Goal: Information Seeking & Learning: Learn about a topic

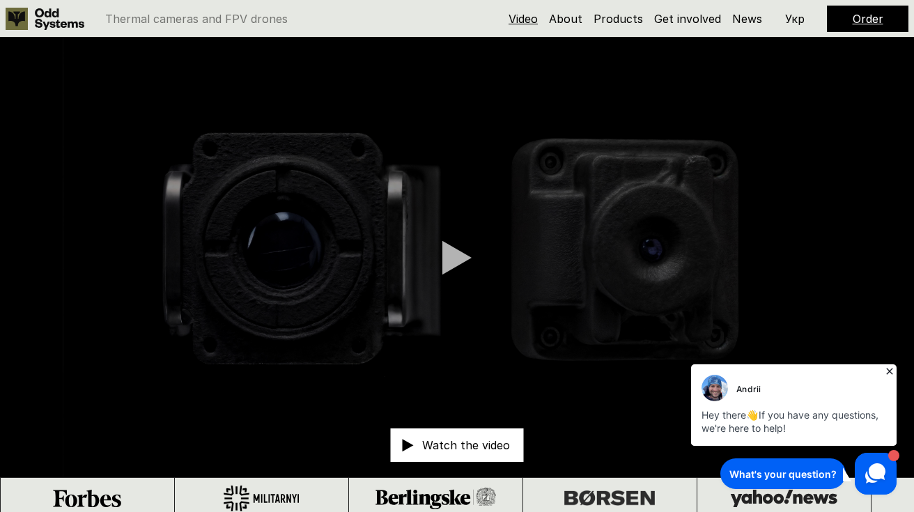
click at [538, 20] on link "Video" at bounding box center [523, 19] width 29 height 14
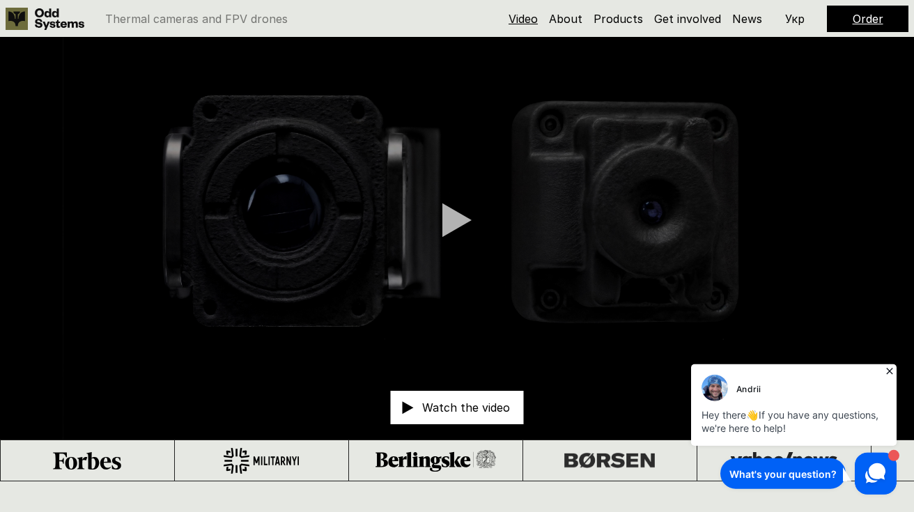
scroll to position [38, 0]
click at [432, 234] on video at bounding box center [457, 220] width 914 height 440
click at [31, 15] on link at bounding box center [49, 19] width 86 height 22
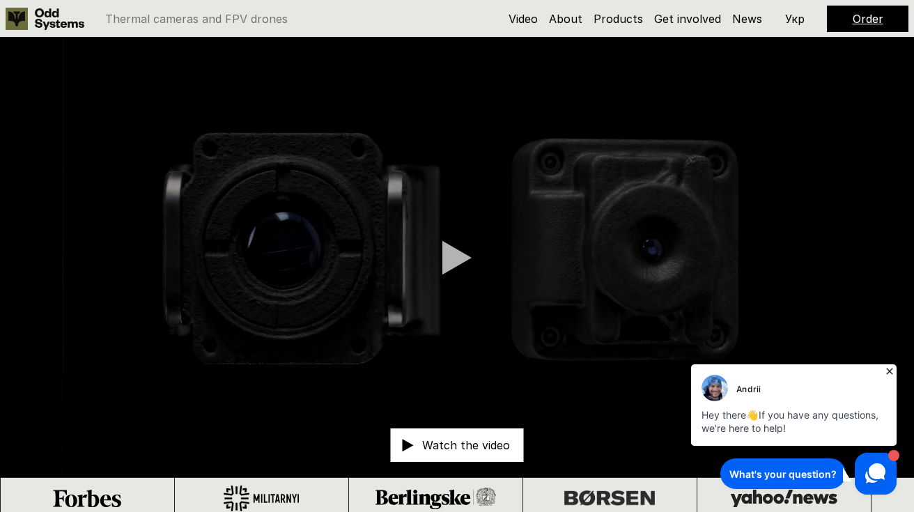
click at [31, 16] on link at bounding box center [49, 19] width 86 height 22
click at [622, 19] on link "Products" at bounding box center [618, 19] width 49 height 14
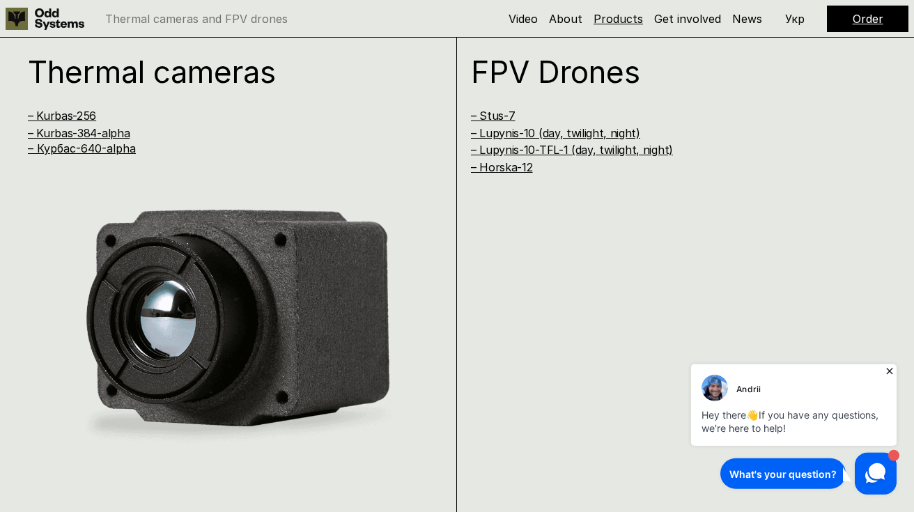
scroll to position [1031, 0]
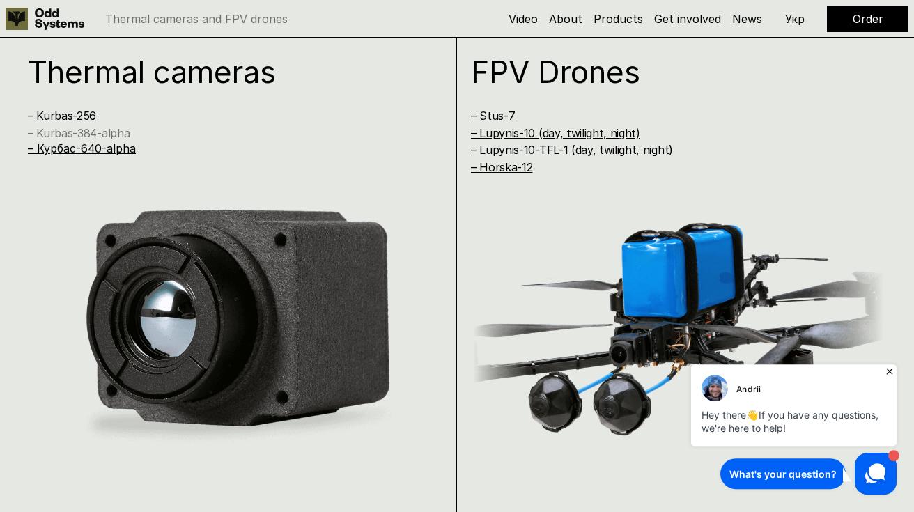
click at [107, 137] on link "– Kurbas-384-alpha" at bounding box center [79, 133] width 102 height 14
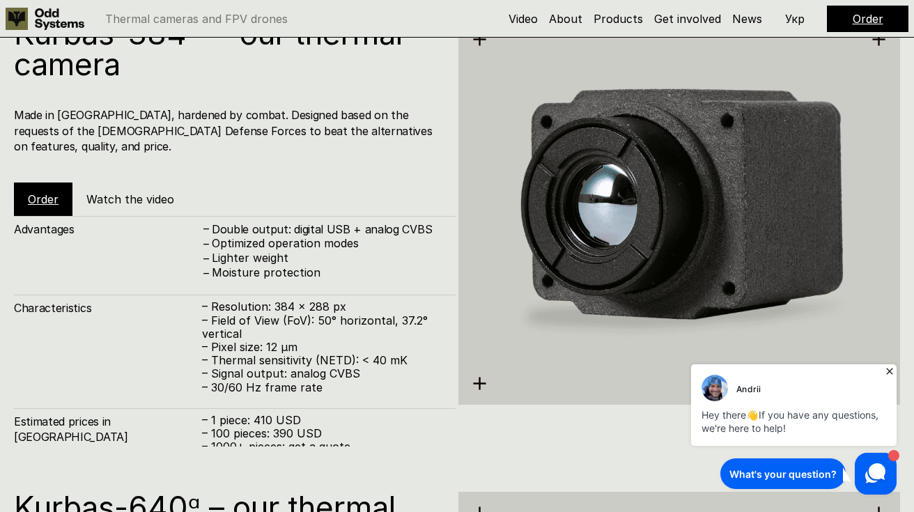
scroll to position [2137, 0]
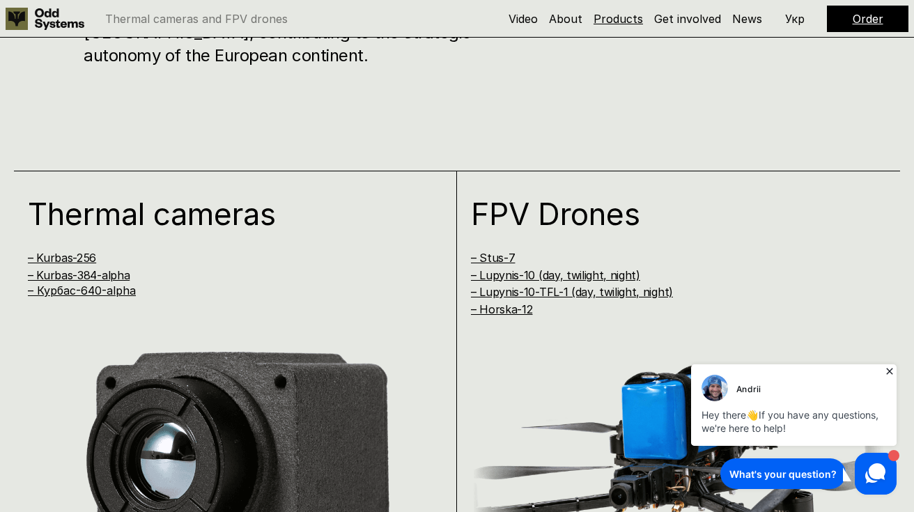
click at [615, 14] on link "Products" at bounding box center [618, 19] width 49 height 14
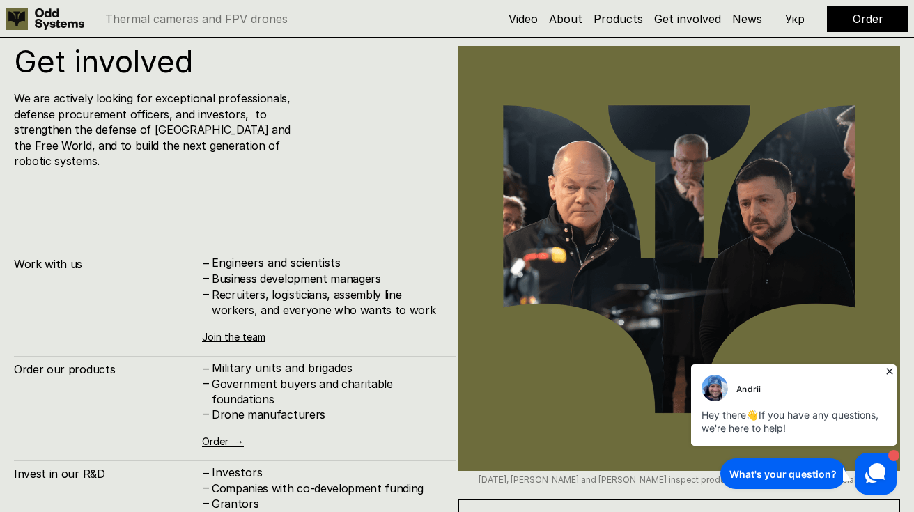
scroll to position [5129, 0]
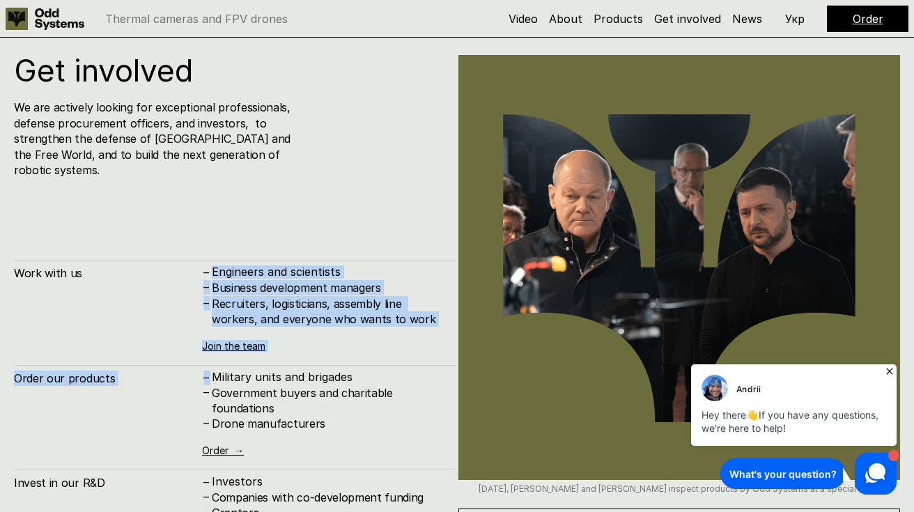
drag, startPoint x: 323, startPoint y: 227, endPoint x: 362, endPoint y: 339, distance: 118.8
click at [362, 340] on div "Get involved We are actively looking for exceptional professionals, defense pro…" at bounding box center [235, 317] width 442 height 525
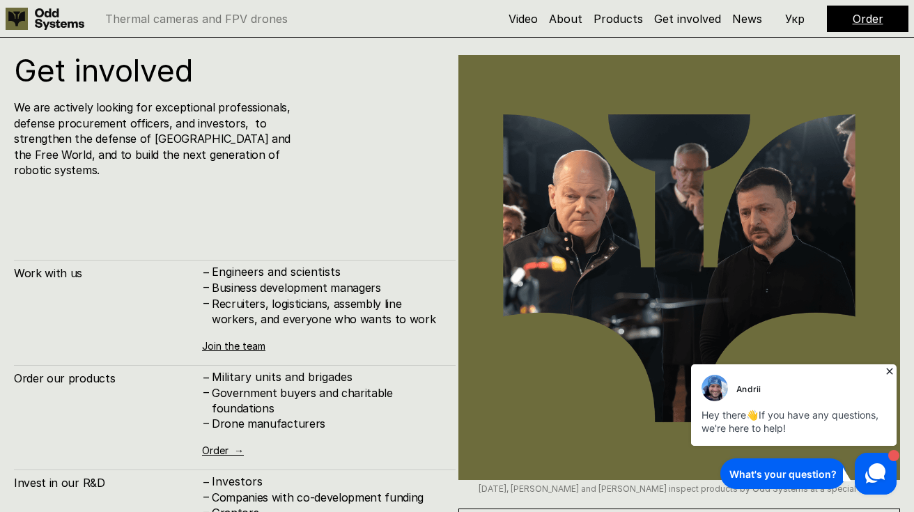
click at [362, 339] on div "Work with us – Engineers and scientists – Business development managers – Recru…" at bounding box center [235, 420] width 442 height 320
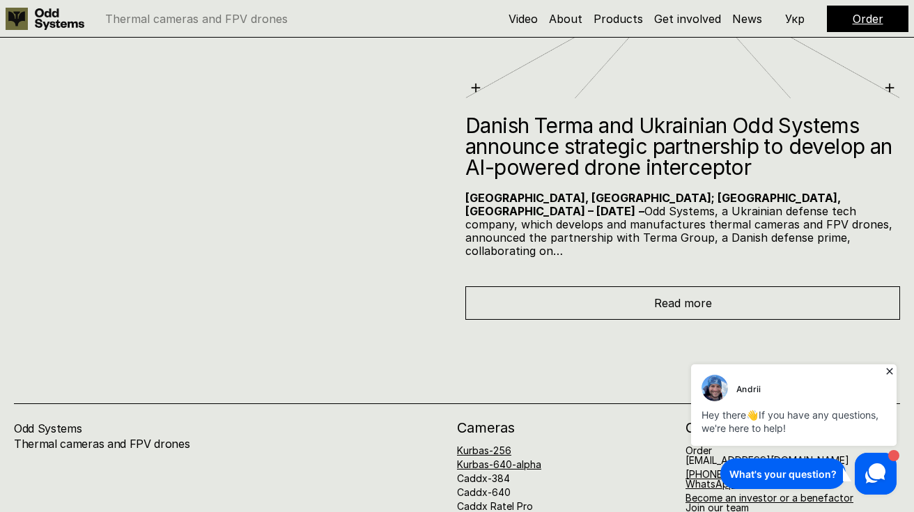
scroll to position [5973, 0]
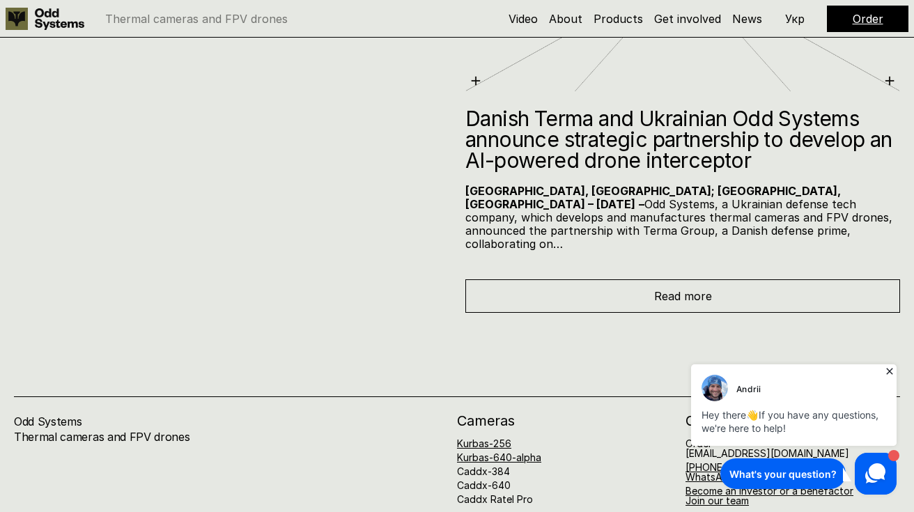
click at [887, 368] on icon at bounding box center [890, 371] width 14 height 14
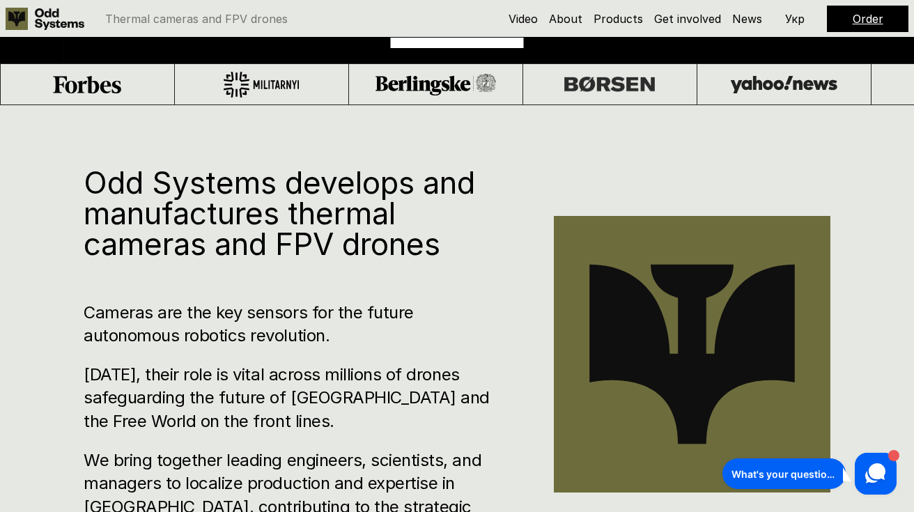
scroll to position [0, 0]
